Goal: Transaction & Acquisition: Book appointment/travel/reservation

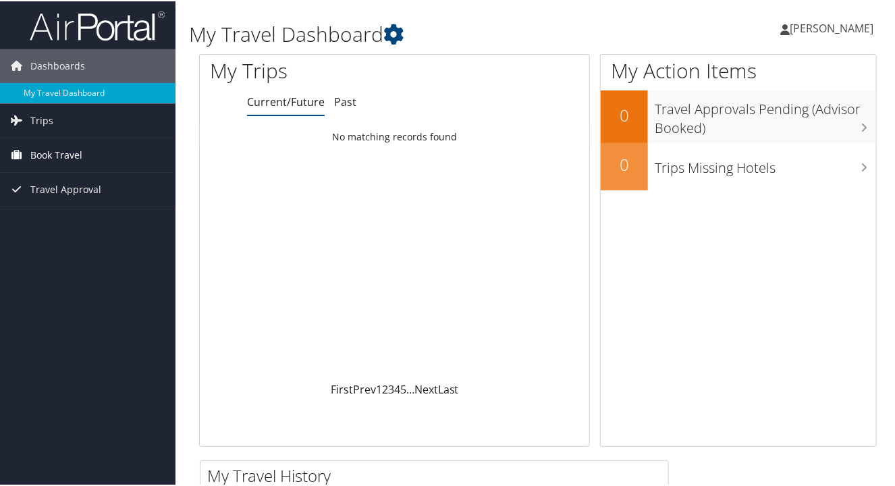
click at [40, 161] on span "Book Travel" at bounding box center [56, 154] width 52 height 34
click at [128, 215] on link "Travel Approval" at bounding box center [87, 229] width 175 height 34
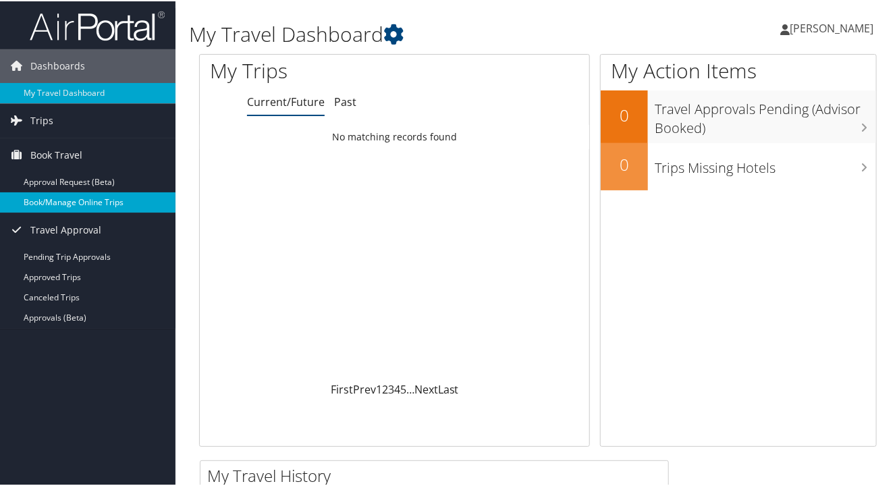
click at [116, 206] on link "Book/Manage Online Trips" at bounding box center [87, 201] width 175 height 20
